Goal: Information Seeking & Learning: Learn about a topic

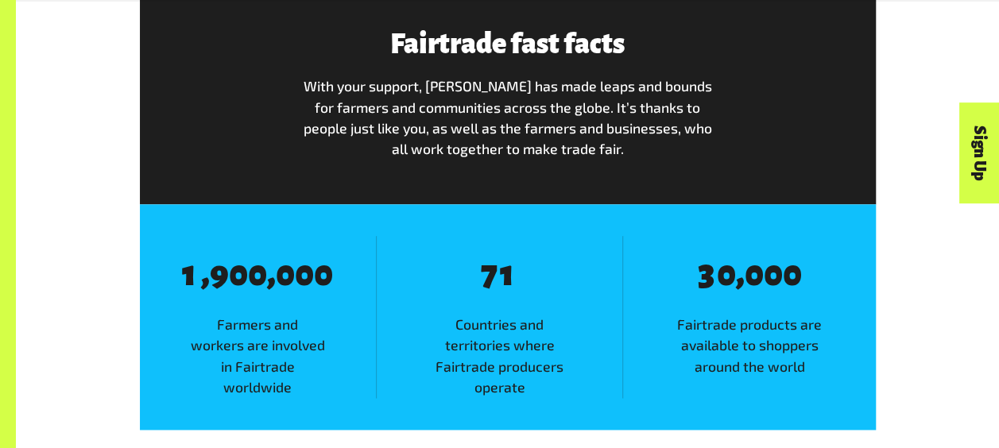
scroll to position [846, 0]
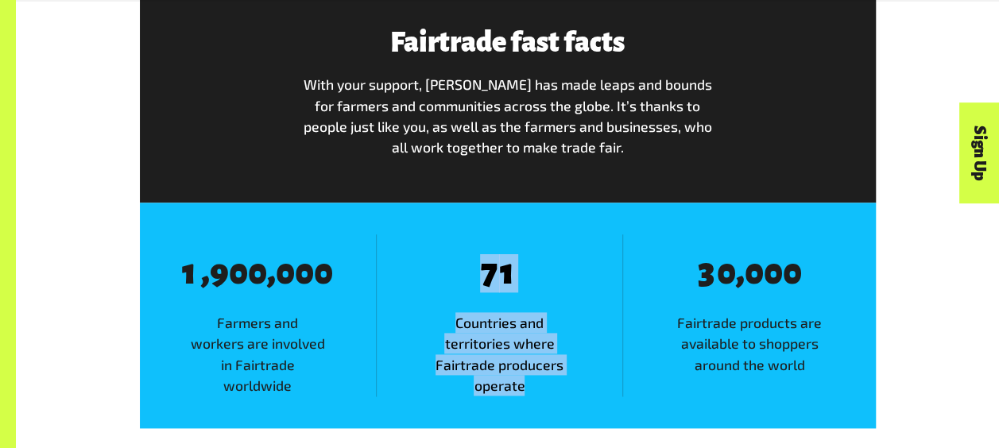
drag, startPoint x: 460, startPoint y: 240, endPoint x: 542, endPoint y: 396, distance: 176.0
click at [542, 396] on div "8 7 8 1 Countries and territories where Fairtrade producers operate" at bounding box center [499, 315] width 246 height 162
copy div "7 8 1 Countries and territories where Fairtrade producers operate"
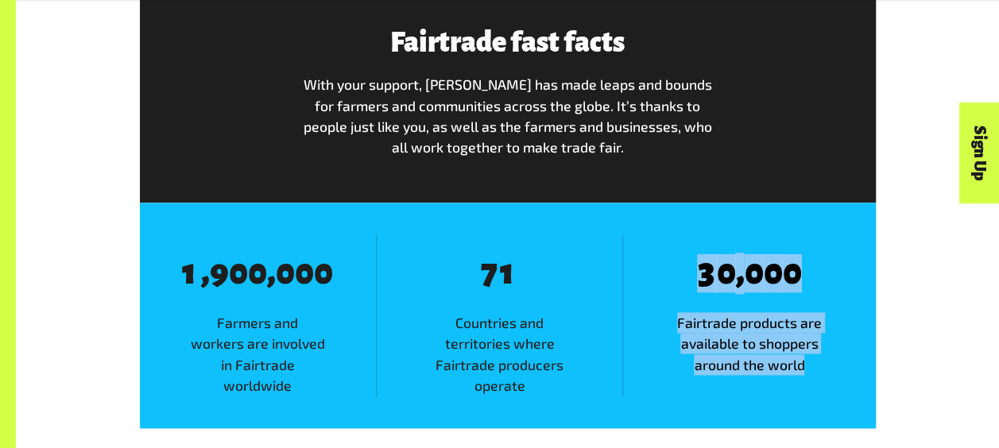
drag, startPoint x: 689, startPoint y: 285, endPoint x: 814, endPoint y: 388, distance: 161.5
click at [814, 388] on div "8 3 8 0 , 8 0 8 0 8 0 Fairtrade products are available to shoppers around the w…" at bounding box center [748, 315] width 253 height 162
copy div "3 8 0 , 8 0 8 0 8 0 Fairtrade products are available to shoppers around the wor…"
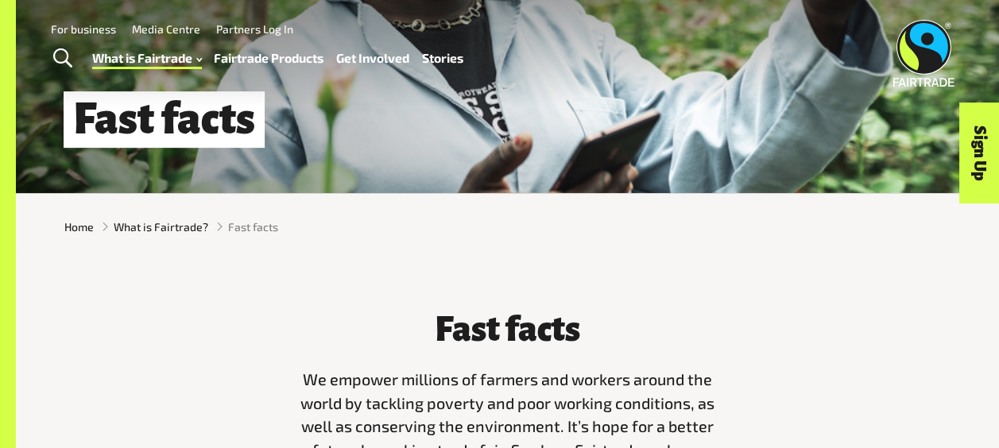
scroll to position [0, 0]
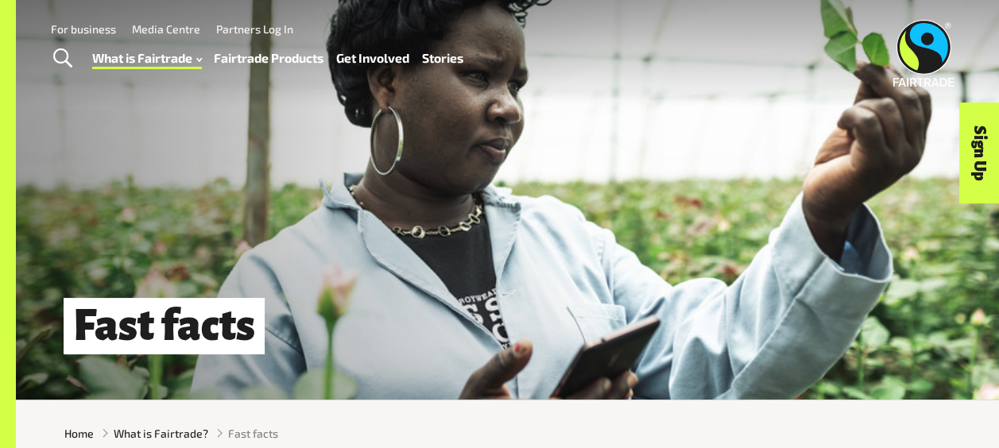
click at [294, 57] on link "Fairtrade Products" at bounding box center [269, 58] width 110 height 22
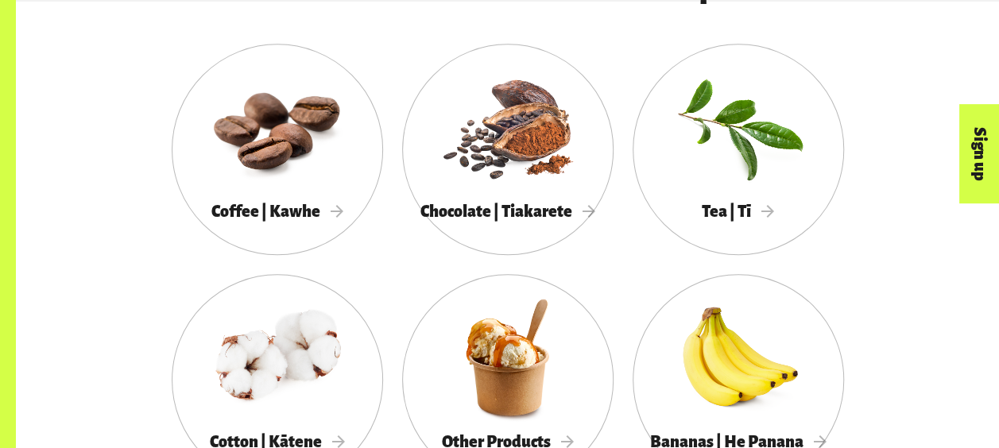
scroll to position [823, 0]
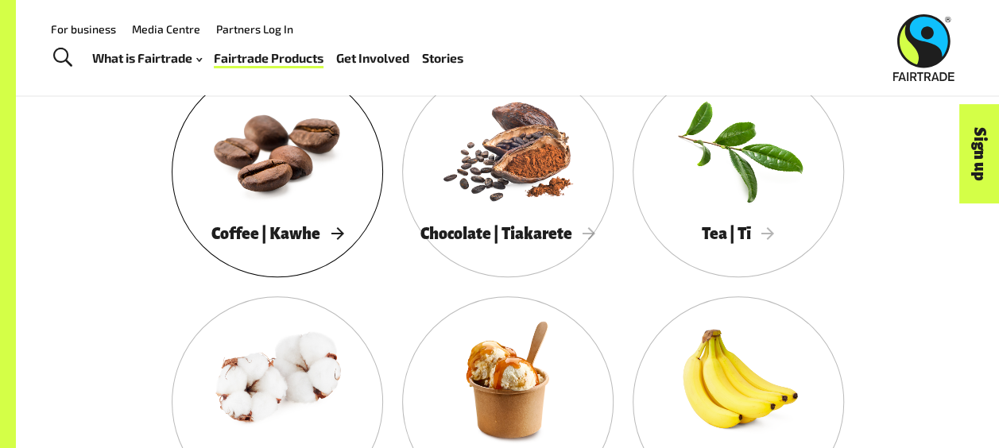
click at [243, 211] on div at bounding box center [277, 148] width 211 height 137
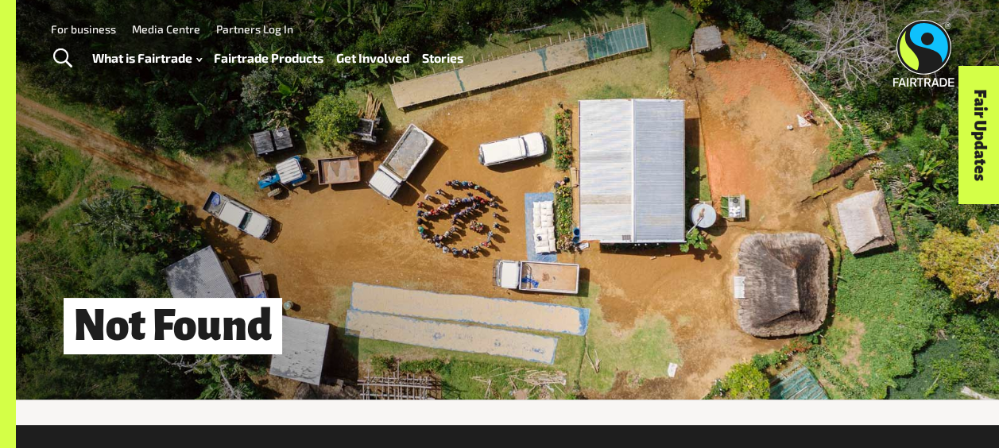
scroll to position [215, 0]
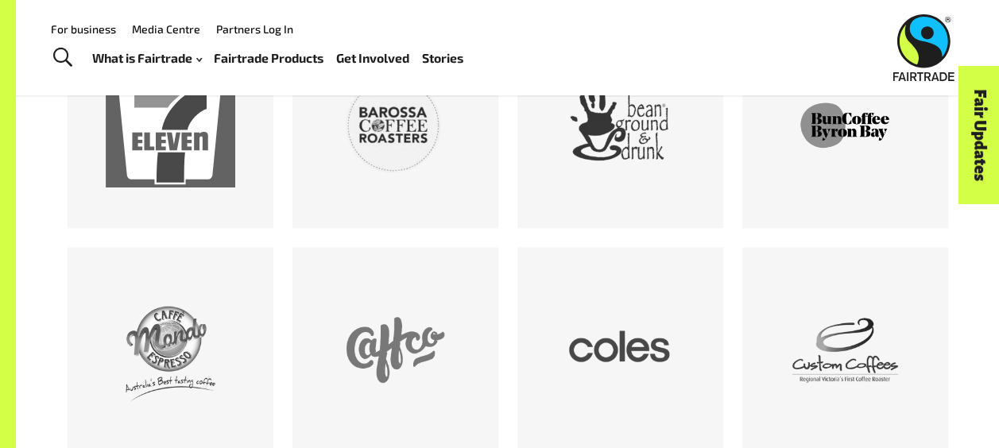
scroll to position [873, 0]
click at [632, 332] on div at bounding box center [620, 350] width 130 height 130
click at [571, 339] on div at bounding box center [620, 350] width 130 height 130
